Goal: Transaction & Acquisition: Purchase product/service

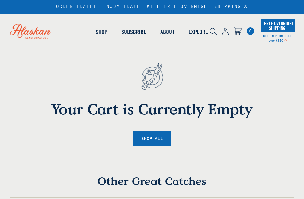
click at [250, 31] on span "0" at bounding box center [251, 31] width 8 height 8
